Goal: Register for event/course

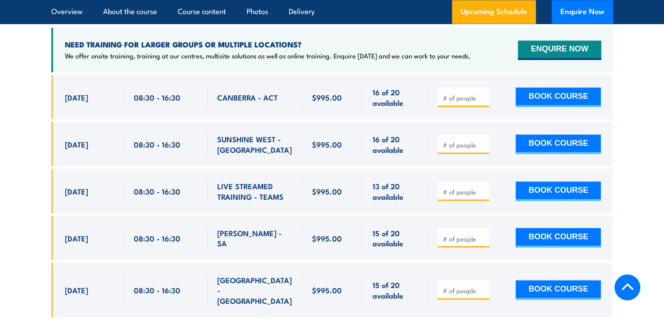
scroll to position [1302, 0]
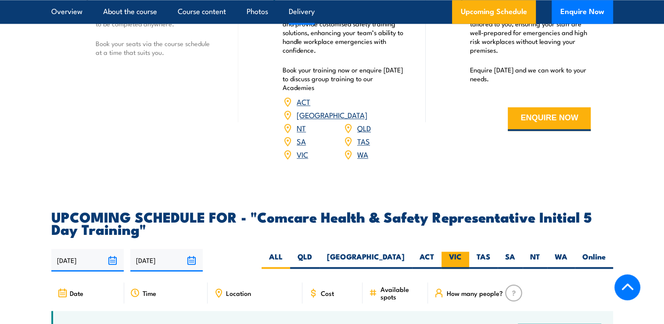
click at [451, 251] on label "VIC" at bounding box center [455, 259] width 28 height 17
click at [462, 251] on input "VIC" at bounding box center [465, 254] width 6 height 6
radio input "true"
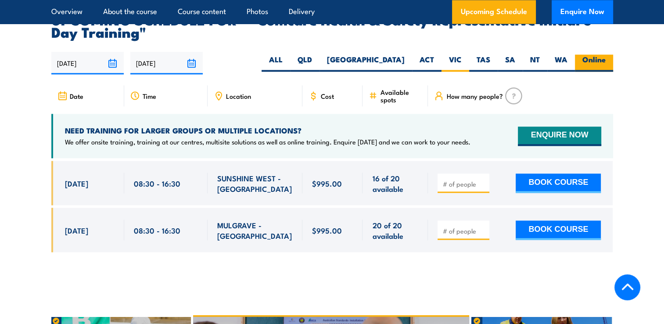
click at [602, 54] on label "Online" at bounding box center [594, 62] width 38 height 17
click at [605, 54] on input "Online" at bounding box center [608, 57] width 6 height 6
radio input "true"
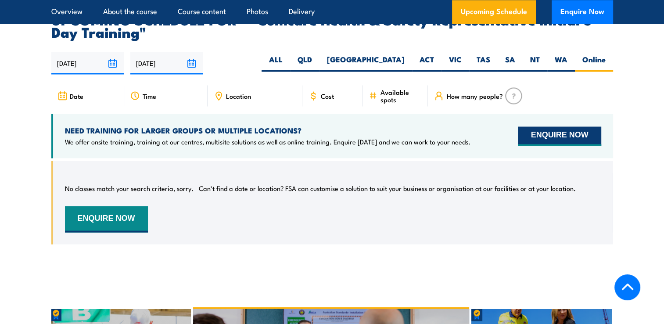
click at [541, 126] on button "ENQUIRE NOW" at bounding box center [559, 135] width 83 height 19
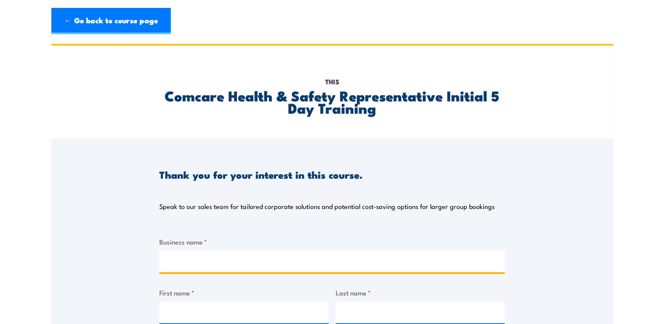
click at [220, 264] on input "Business name *" at bounding box center [331, 261] width 345 height 22
type input "CSL Behring"
type input "Ash"
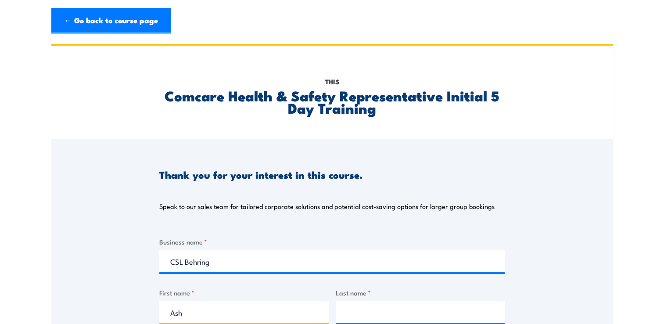
type input "Nath"
type input "AISHWARYA.PREMNATH@CSLBEHRING.COM.AU"
type input "0416857404"
select select "VIC"
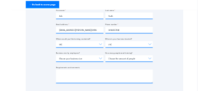
scroll to position [258, 0]
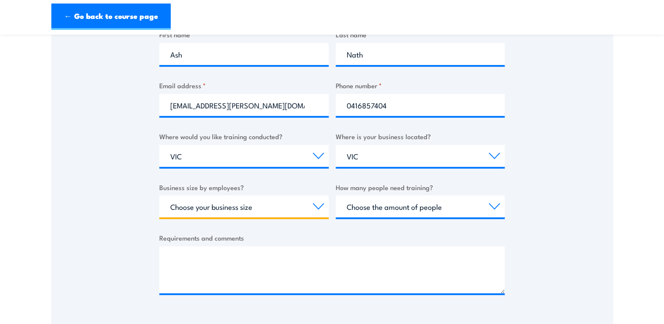
click at [278, 215] on select "Choose your business size 1 to 19 20 to 199 200+" at bounding box center [243, 206] width 169 height 22
select select "200+"
click at [159, 195] on select "Choose your business size 1 to 19 20 to 199 200+" at bounding box center [243, 206] width 169 height 22
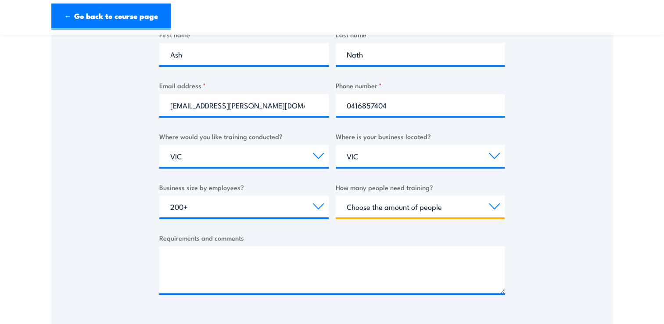
click at [396, 213] on select "Choose the amount of people 1 to 4 5 to 19 20+" at bounding box center [420, 206] width 169 height 22
click at [336, 195] on select "Choose the amount of people 1 to 4 5 to 19 20+" at bounding box center [420, 206] width 169 height 22
click at [435, 204] on select "Choose the amount of people 1 to 4 5 to 19 20+" at bounding box center [420, 206] width 169 height 22
select select "1 to 4"
click at [336, 195] on select "Choose the amount of people 1 to 4 5 to 19 20+" at bounding box center [420, 206] width 169 height 22
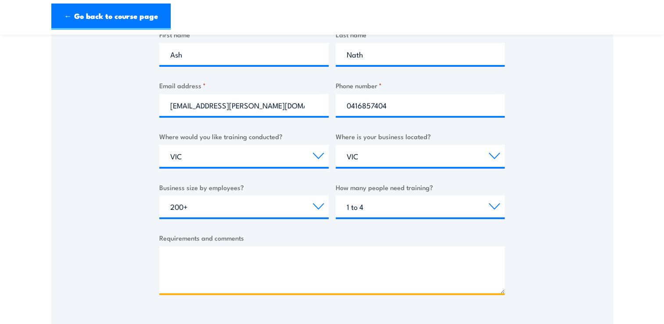
click at [381, 248] on textarea "Requirements and comments" at bounding box center [331, 269] width 345 height 47
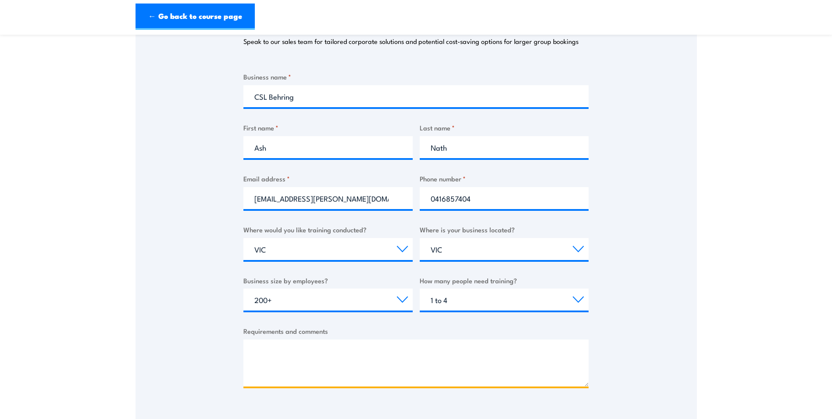
scroll to position [219, 0]
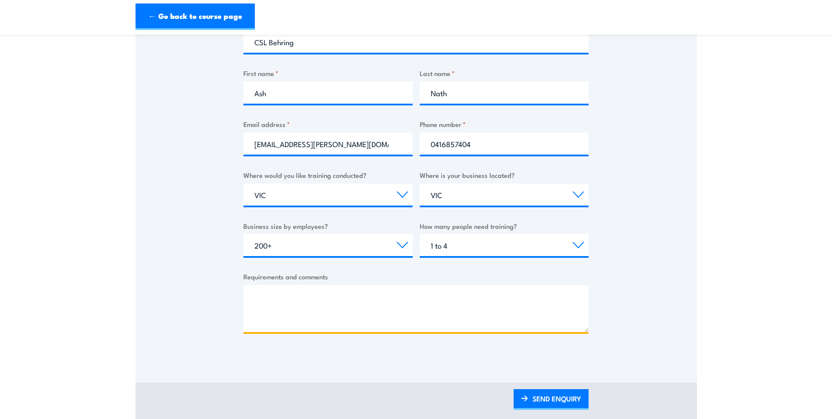
click at [295, 298] on textarea "Requirements and comments" at bounding box center [416, 308] width 345 height 47
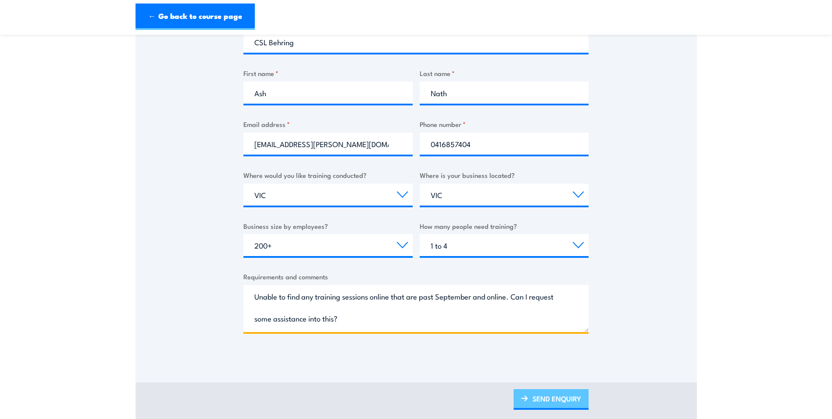
type textarea "Unable to find any training sessions online that are past September and online.…"
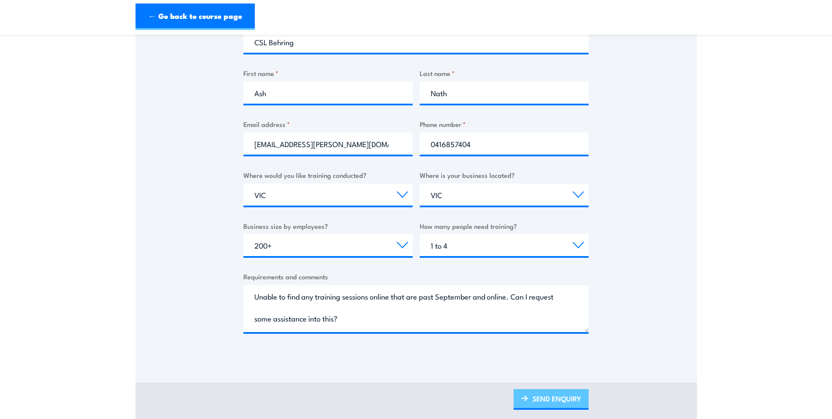
click at [544, 317] on link "SEND ENQUIRY" at bounding box center [551, 399] width 75 height 21
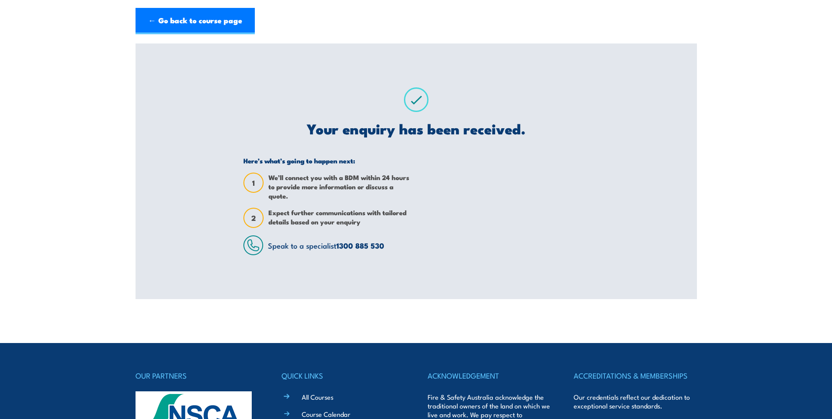
scroll to position [0, 0]
click at [158, 31] on link "← Go back to course page" at bounding box center [195, 21] width 119 height 26
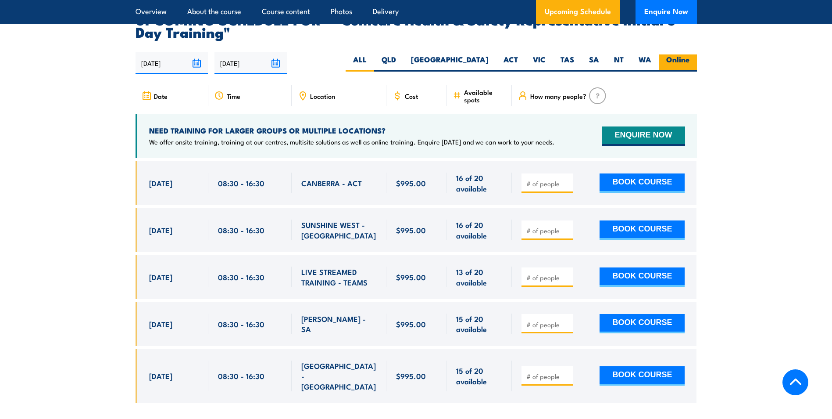
click at [688, 54] on label "Online" at bounding box center [678, 62] width 38 height 17
click at [690, 54] on input "Online" at bounding box center [693, 57] width 6 height 6
radio input "true"
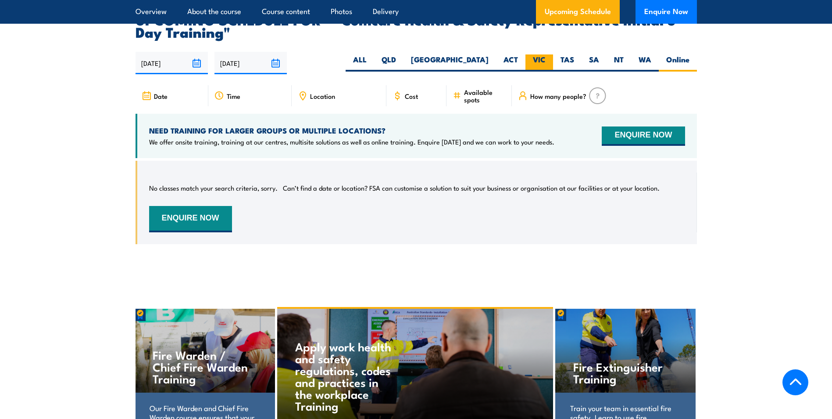
click at [542, 54] on label "VIC" at bounding box center [540, 62] width 28 height 17
click at [546, 54] on input "VIC" at bounding box center [549, 57] width 6 height 6
radio input "true"
